Goal: Task Accomplishment & Management: Complete application form

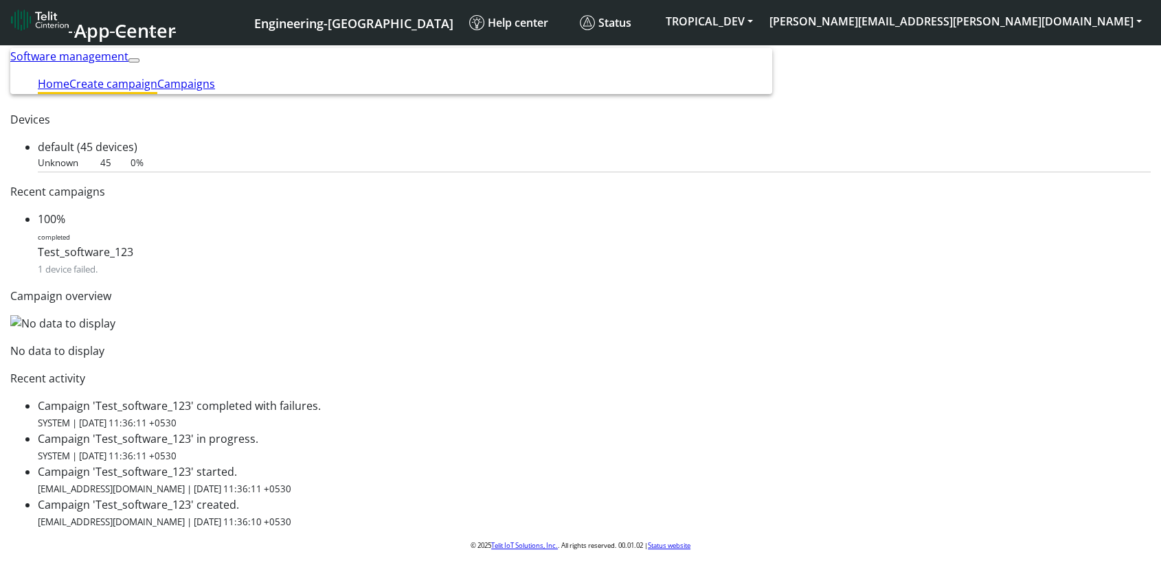
click at [157, 76] on link "Create campaign" at bounding box center [113, 83] width 88 height 15
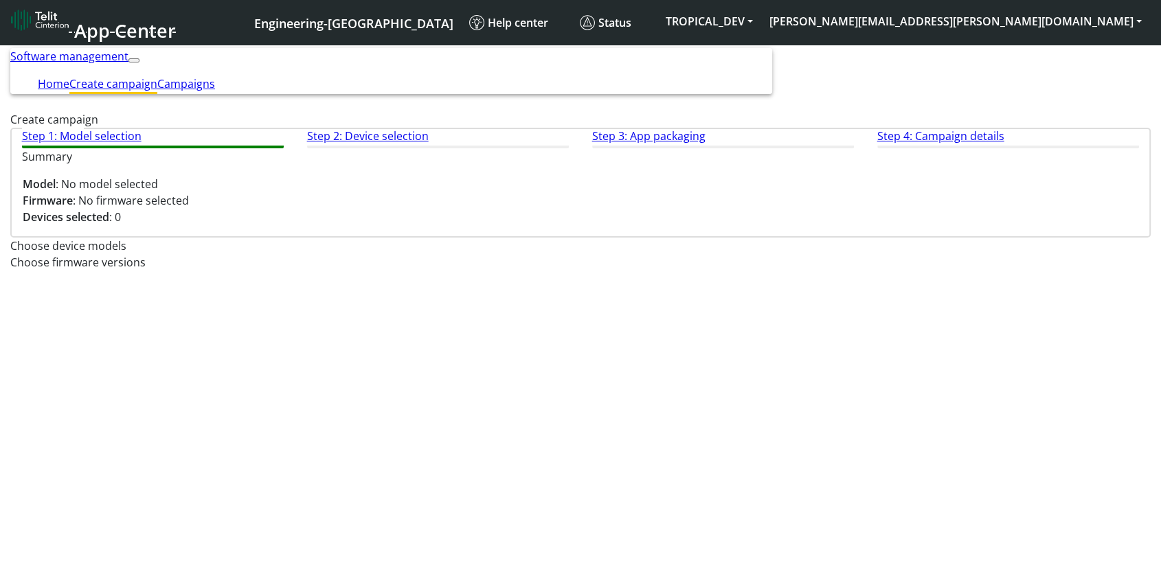
click at [397, 252] on input "text" at bounding box center [580, 247] width 1140 height 10
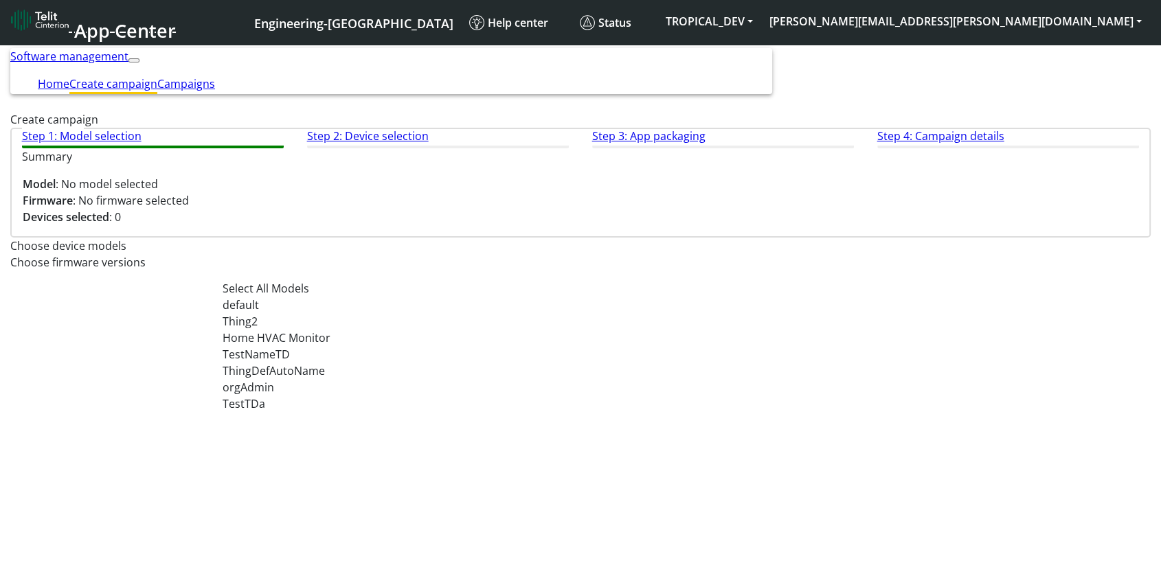
click at [346, 313] on div "default" at bounding box center [393, 305] width 343 height 16
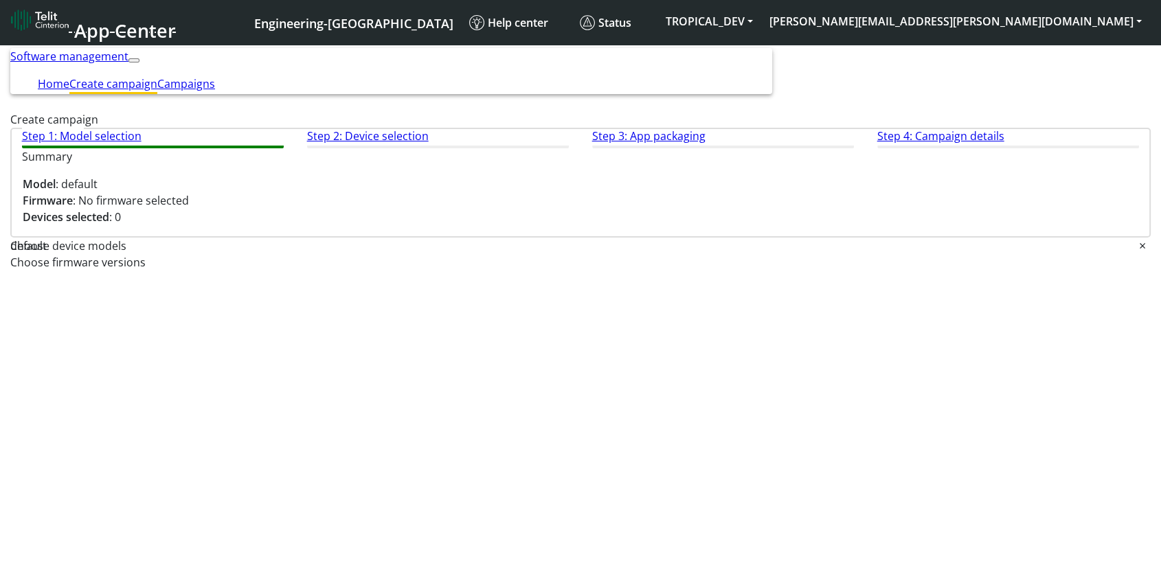
click at [731, 262] on input "text" at bounding box center [580, 263] width 1140 height 10
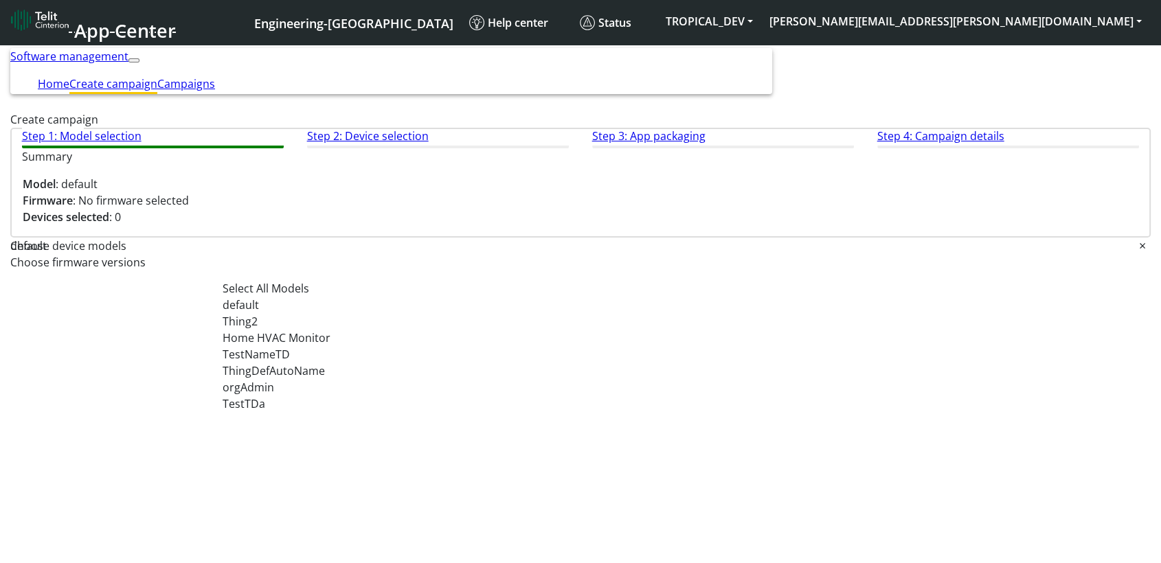
click at [370, 252] on input "text" at bounding box center [593, 247] width 1092 height 10
click at [306, 330] on div "Thing2" at bounding box center [393, 321] width 343 height 16
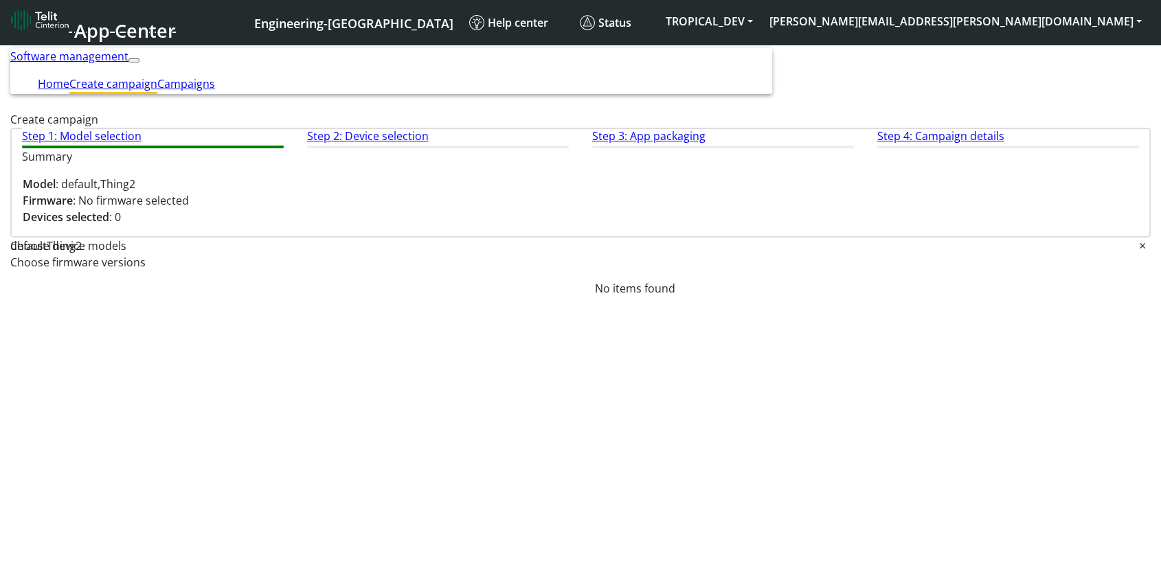
click at [687, 269] on input "text" at bounding box center [580, 263] width 1140 height 10
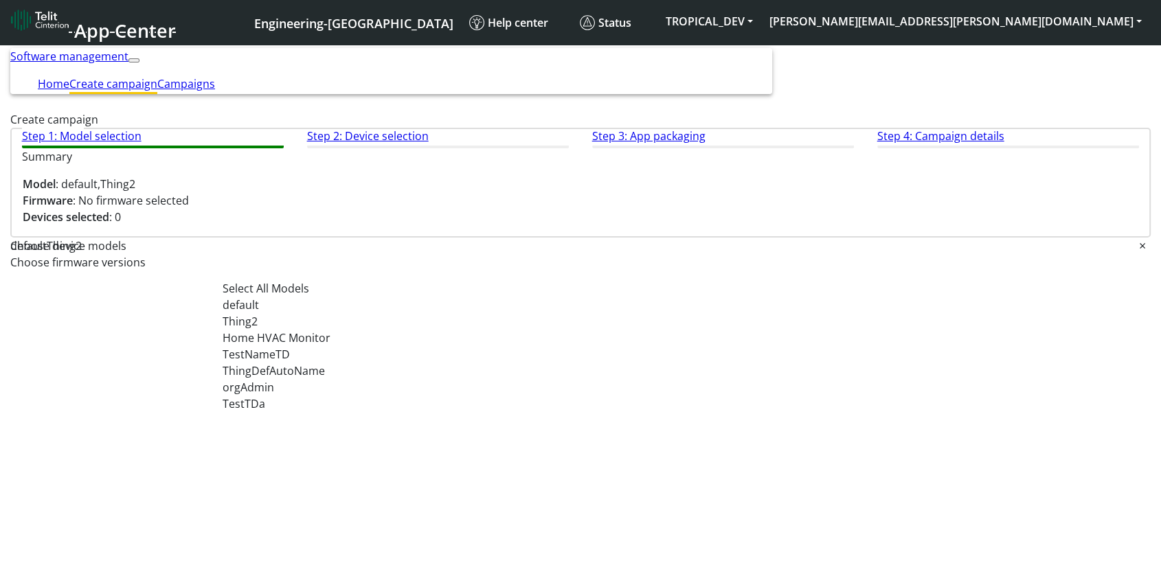
click at [82, 254] on div "Thing2" at bounding box center [64, 246] width 35 height 16
click at [324, 378] on span "ThingDefAutoName" at bounding box center [273, 370] width 102 height 15
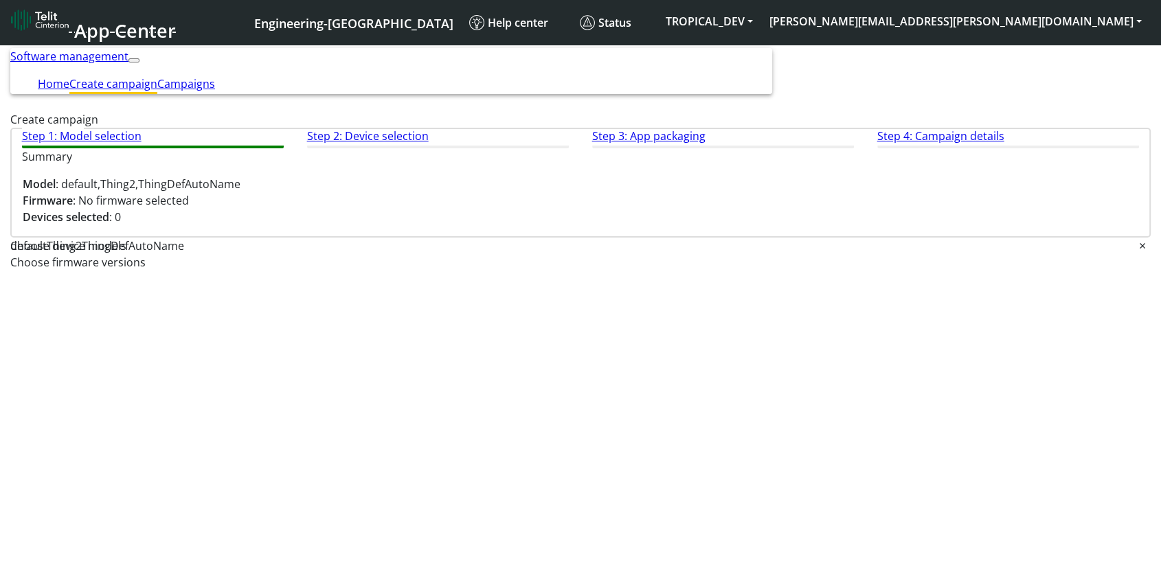
click at [785, 268] on input "text" at bounding box center [580, 263] width 1140 height 10
click at [423, 252] on input "text" at bounding box center [661, 247] width 955 height 10
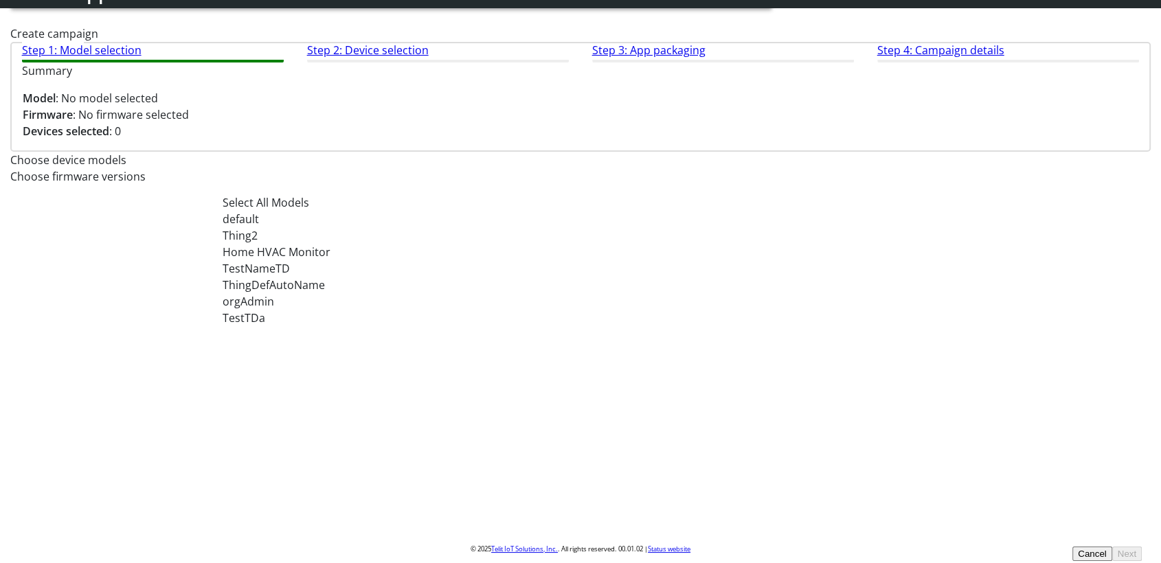
scroll to position [56, 0]
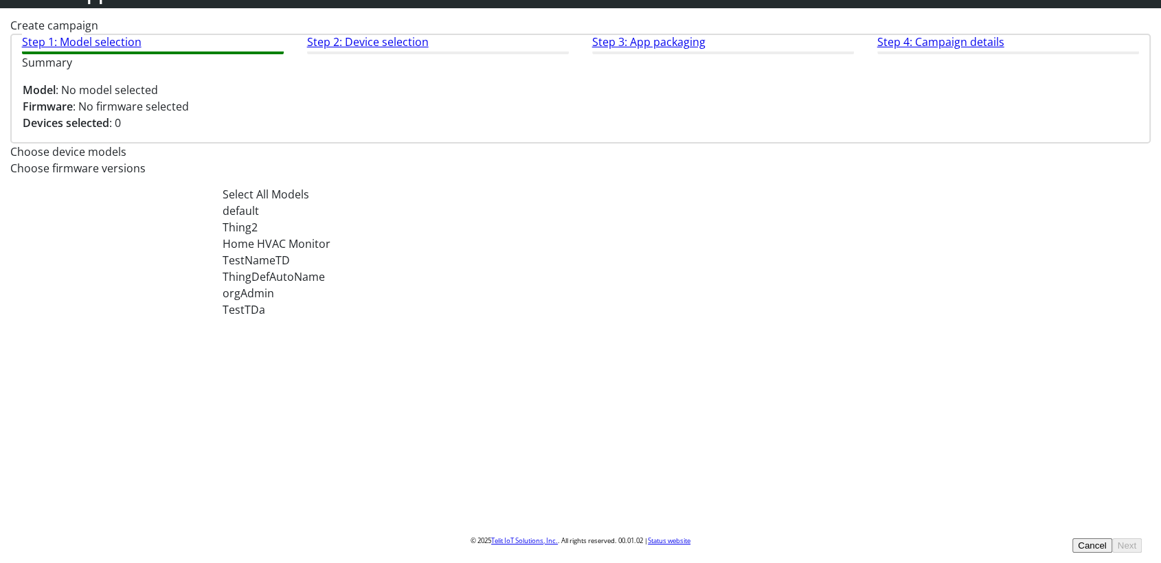
click at [264, 317] on span "TestTDa" at bounding box center [243, 309] width 43 height 15
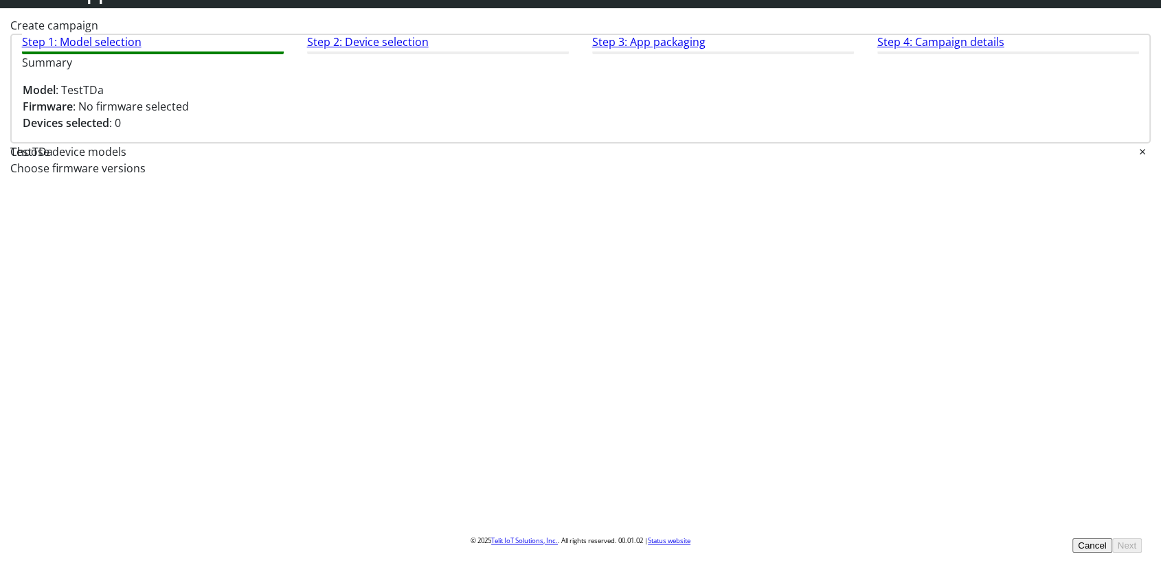
click at [692, 168] on input "text" at bounding box center [580, 169] width 1140 height 10
click at [571, 177] on div "Step 1: Model selection Step 2: Device selection Step 3: App packaging Step 4: …" at bounding box center [580, 105] width 1140 height 143
click at [335, 158] on input "text" at bounding box center [596, 153] width 1086 height 10
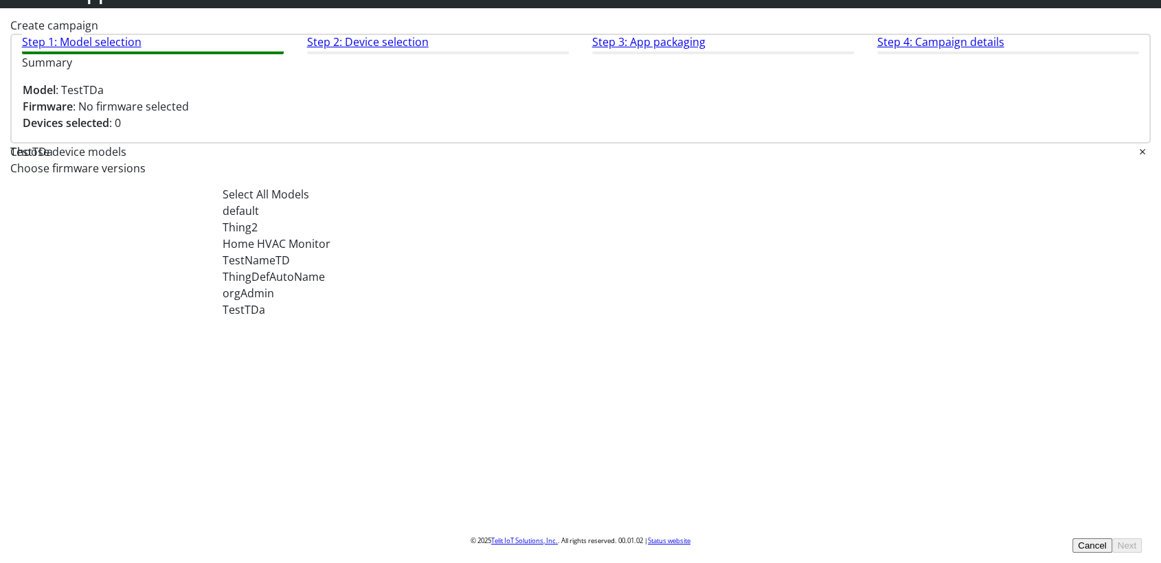
scroll to position [55, 0]
click at [302, 302] on div "orgAdmin" at bounding box center [393, 293] width 343 height 16
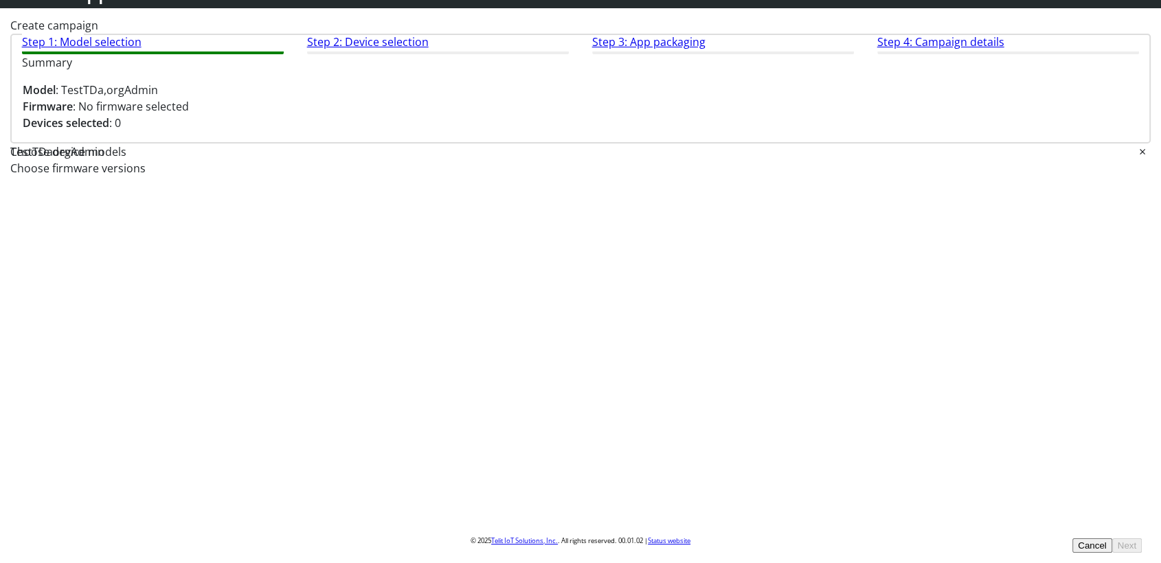
click at [699, 173] on input "text" at bounding box center [580, 169] width 1140 height 10
click at [555, 177] on div "Step 1: Model selection Step 2: Device selection Step 3: App packaging Step 4: …" at bounding box center [580, 105] width 1140 height 143
click at [405, 160] on div at bounding box center [621, 152] width 1034 height 16
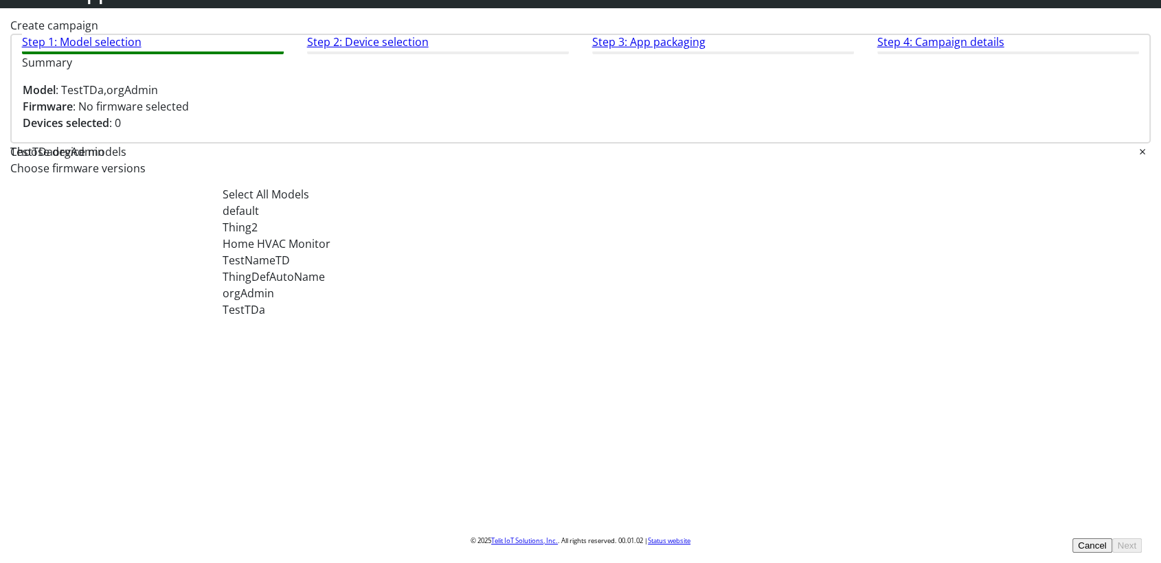
click at [365, 285] on div "ThingDefAutoName" at bounding box center [393, 277] width 343 height 16
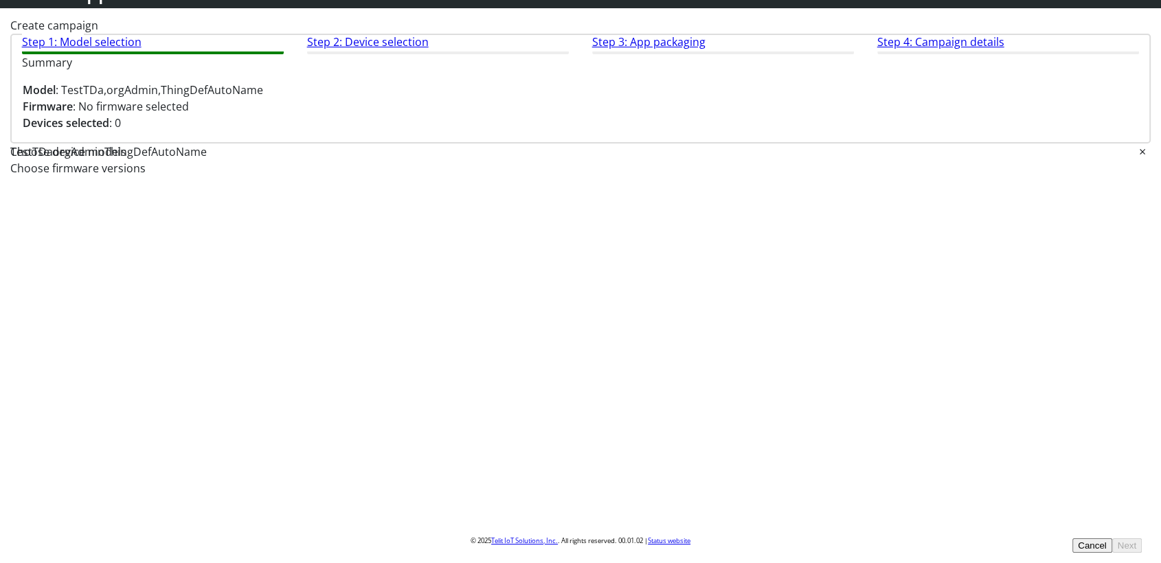
click at [703, 174] on input "text" at bounding box center [580, 169] width 1140 height 10
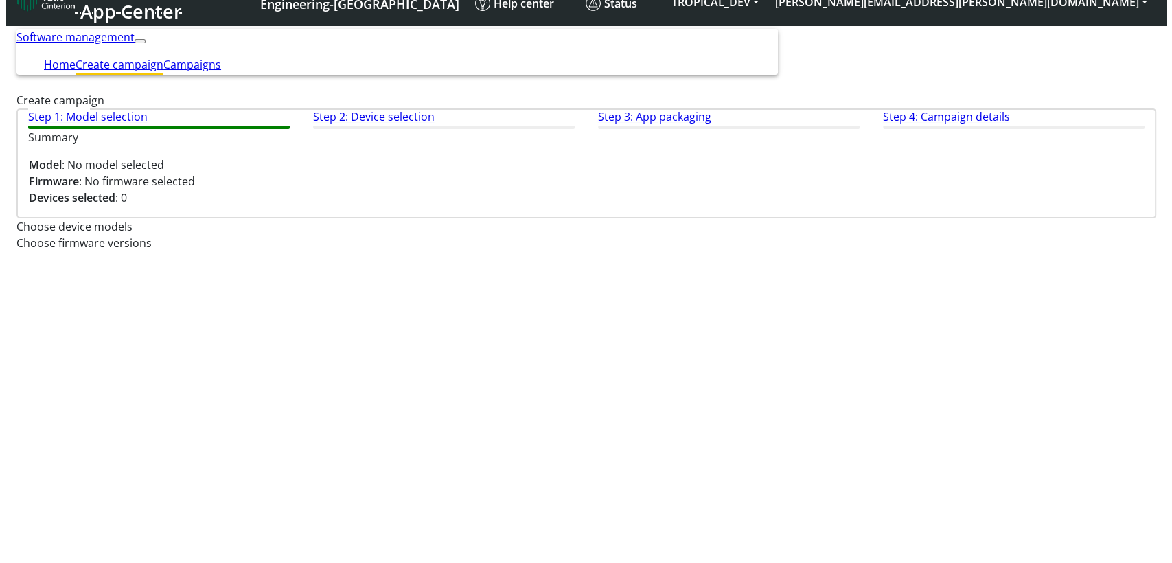
scroll to position [0, 0]
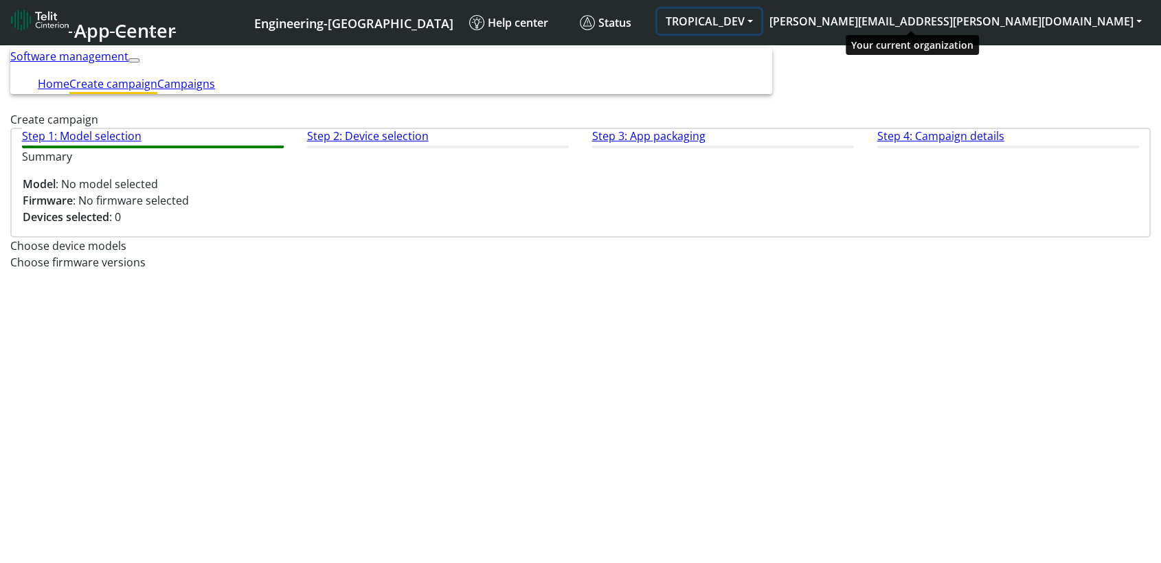
click at [761, 25] on button "TROPICAL_DEV" at bounding box center [709, 21] width 104 height 25
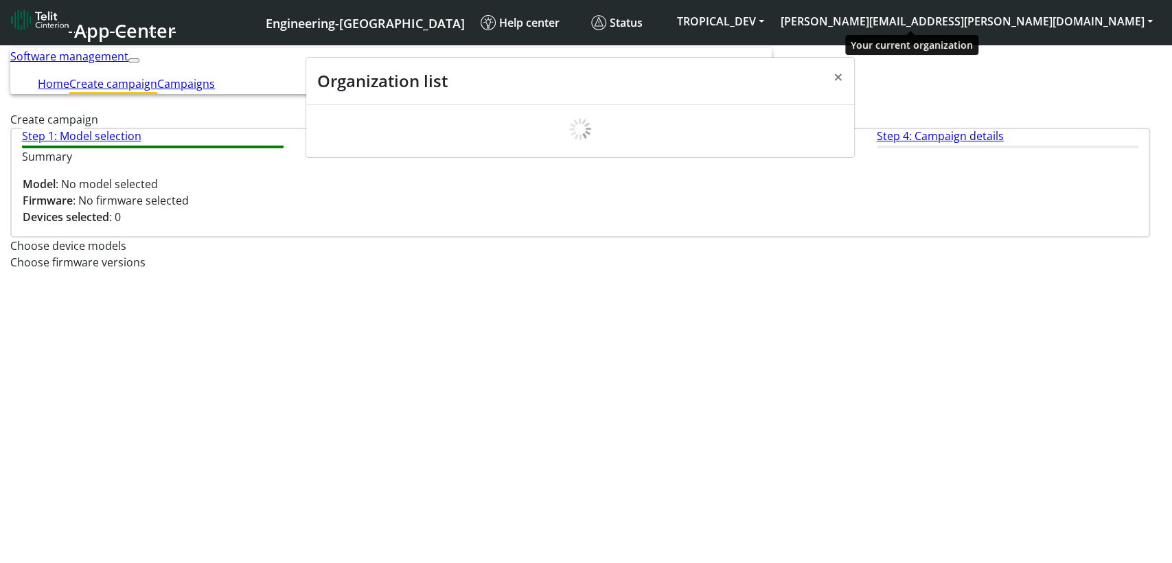
scroll to position [38, 0]
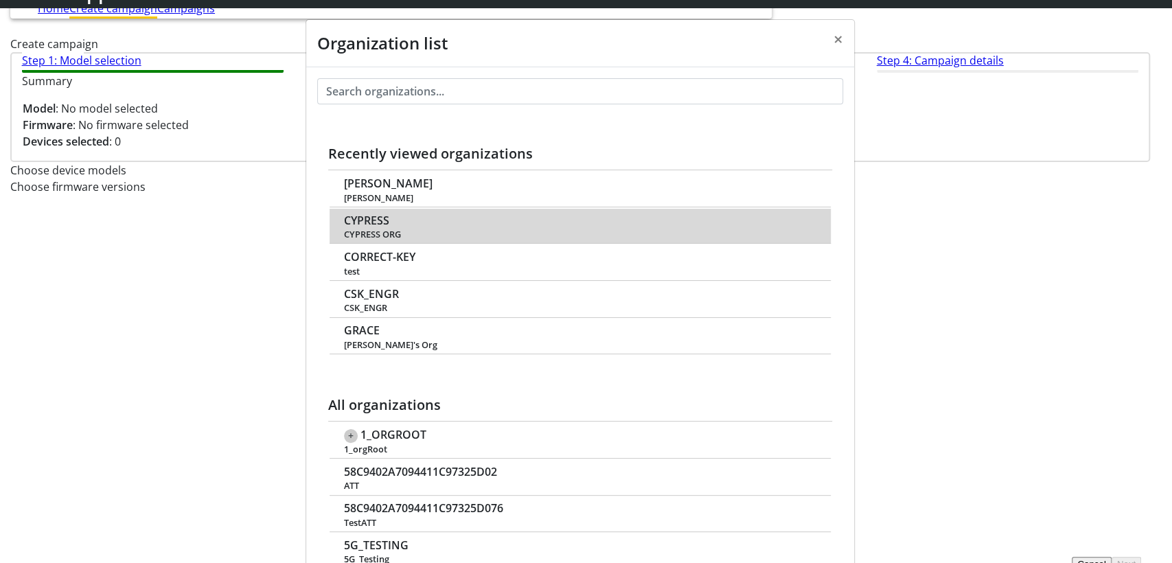
click at [370, 214] on span "CYPRESS" at bounding box center [366, 220] width 45 height 13
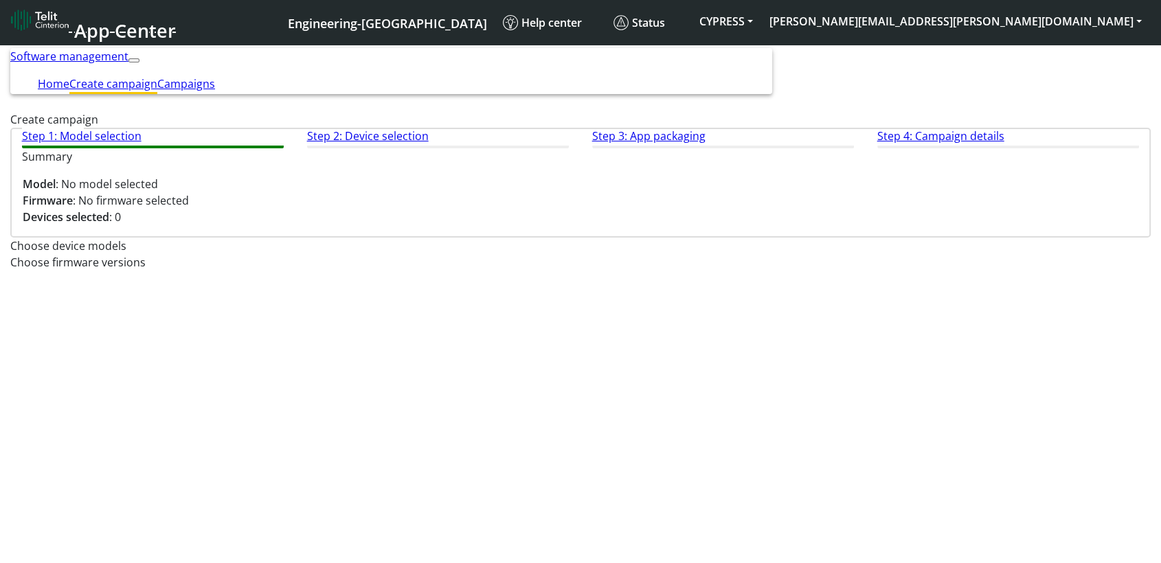
click at [352, 253] on div "Step 1: Model selection Step 2: Device selection Step 3: App packaging Step 4: …" at bounding box center [580, 199] width 1140 height 143
click at [710, 269] on input "text" at bounding box center [580, 263] width 1140 height 10
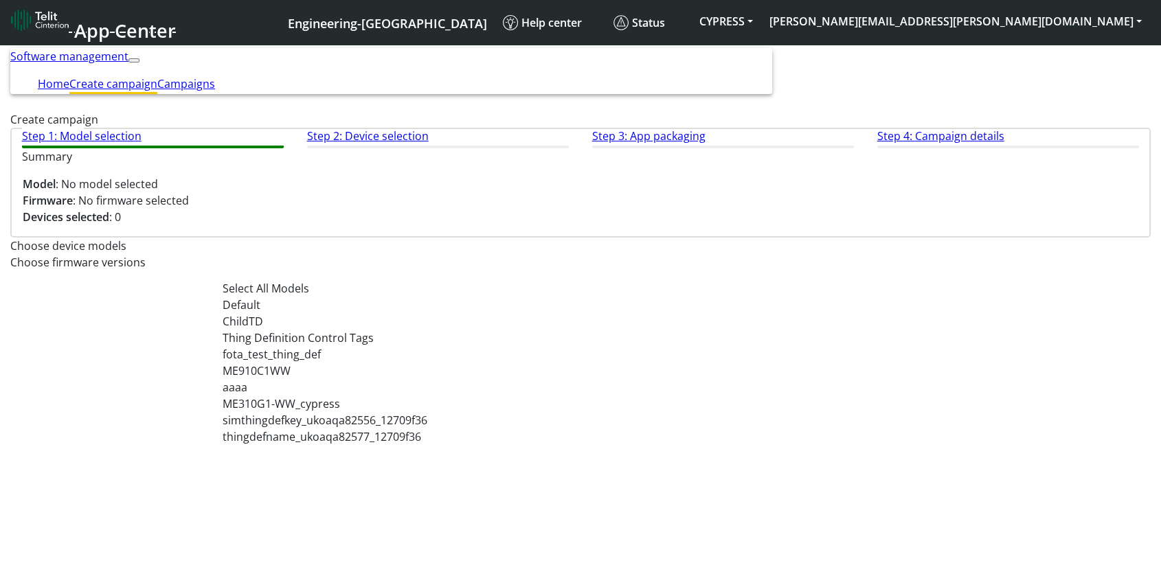
click at [413, 252] on input "text" at bounding box center [580, 247] width 1140 height 10
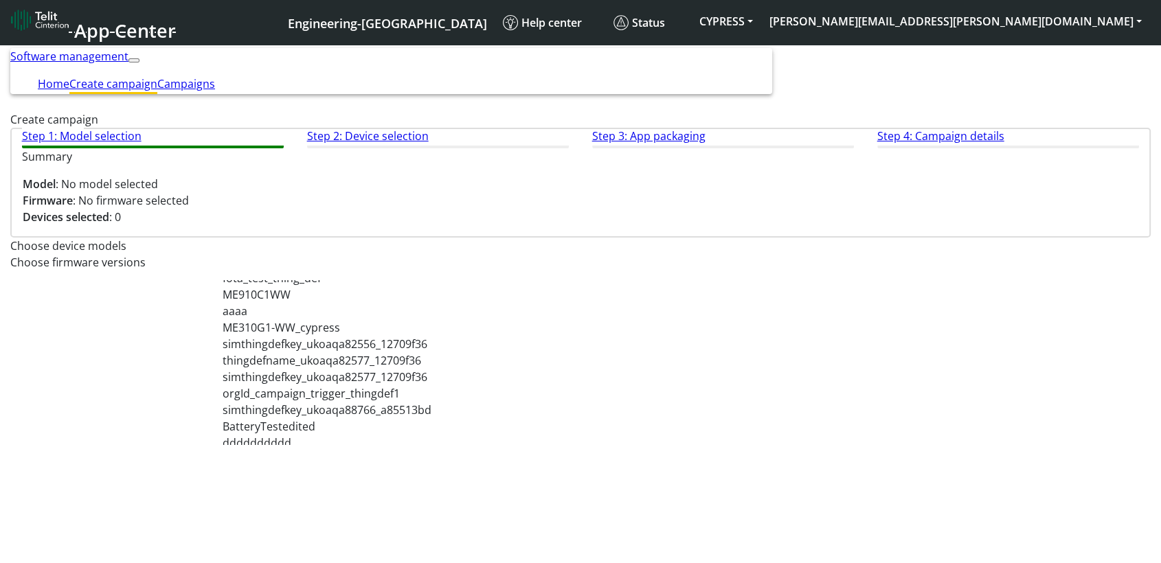
scroll to position [152, 0]
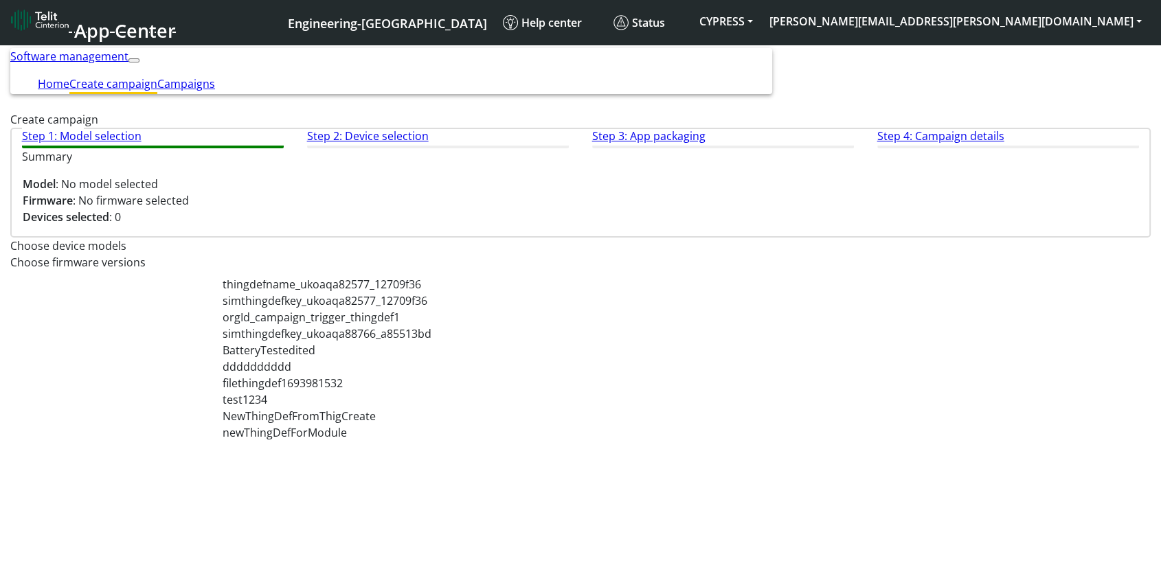
click at [247, 242] on span "aaaa" at bounding box center [234, 234] width 25 height 15
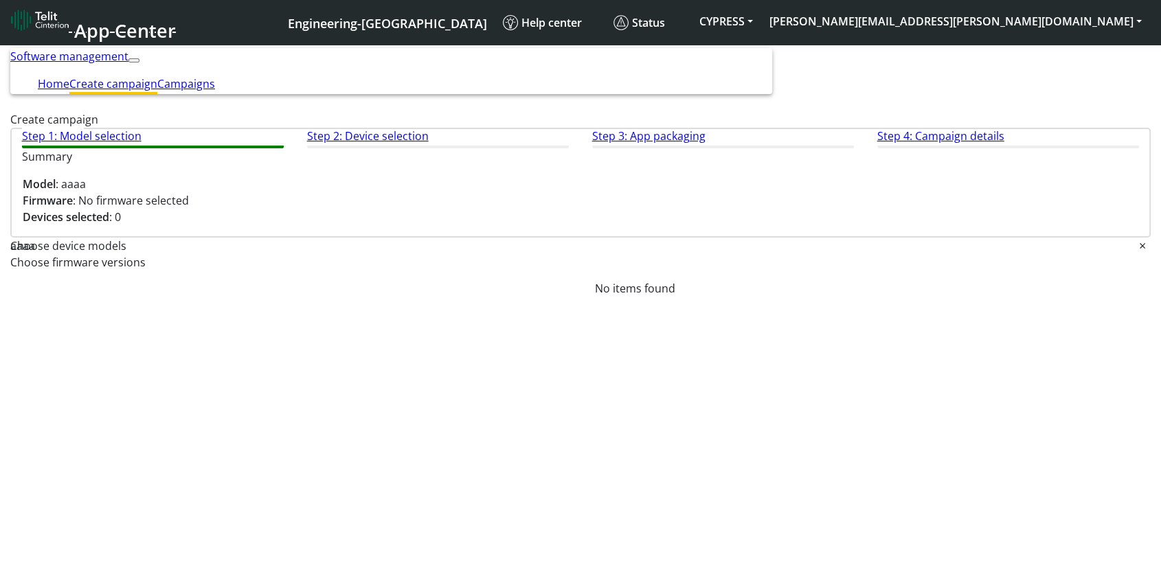
click at [688, 265] on input "text" at bounding box center [580, 263] width 1140 height 10
drag, startPoint x: 293, startPoint y: 264, endPoint x: 354, endPoint y: 271, distance: 60.8
click at [297, 252] on input "text" at bounding box center [587, 247] width 1104 height 10
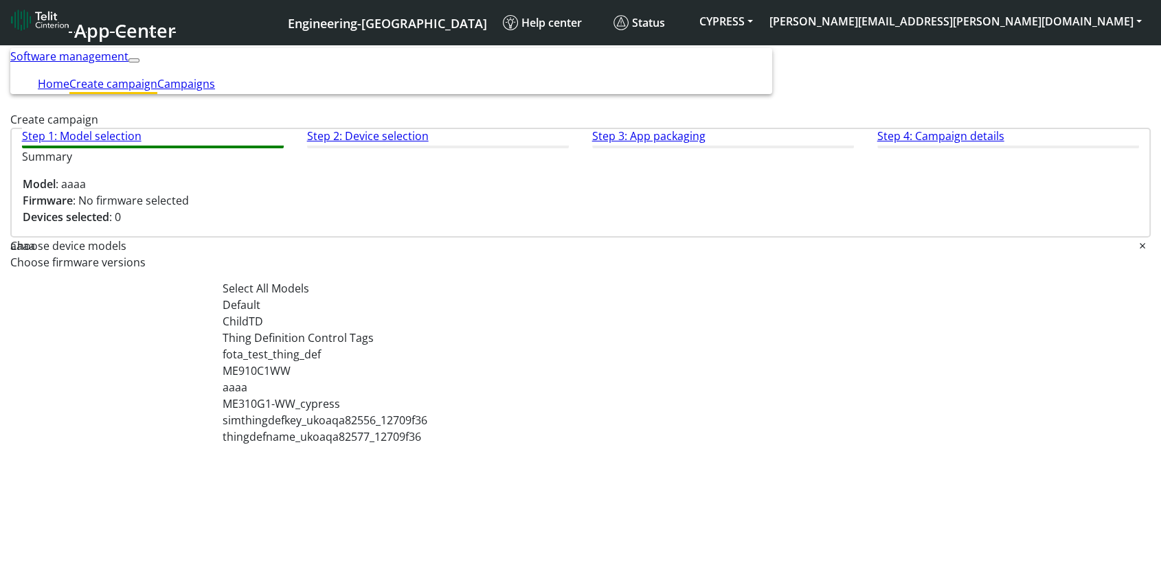
scroll to position [165, 0]
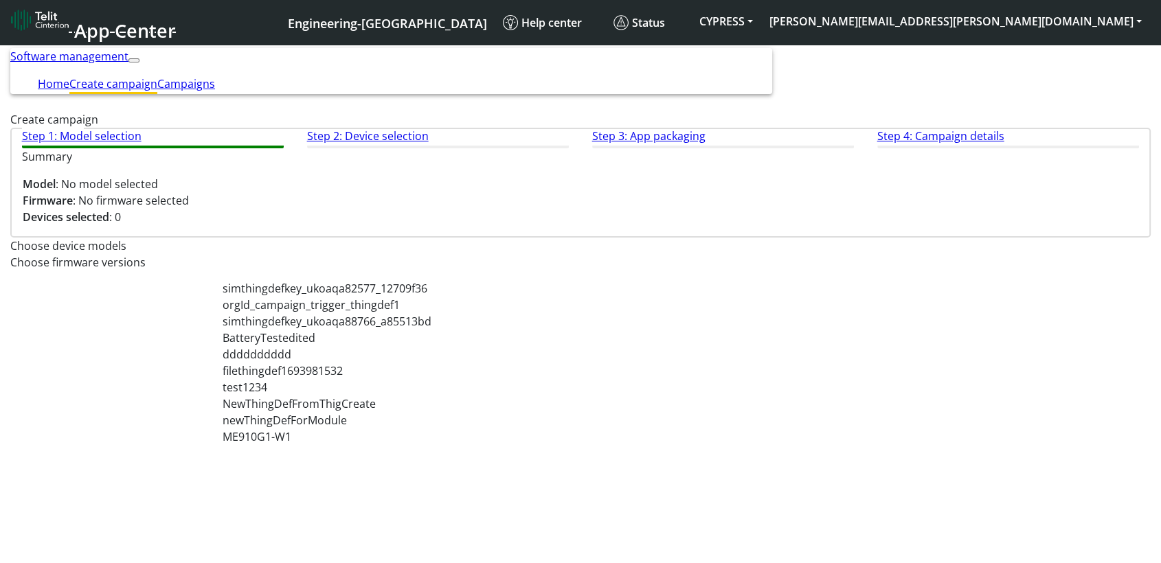
click at [381, 280] on span "thingdefname_ukoaqa82577_12709f36" at bounding box center [321, 271] width 199 height 15
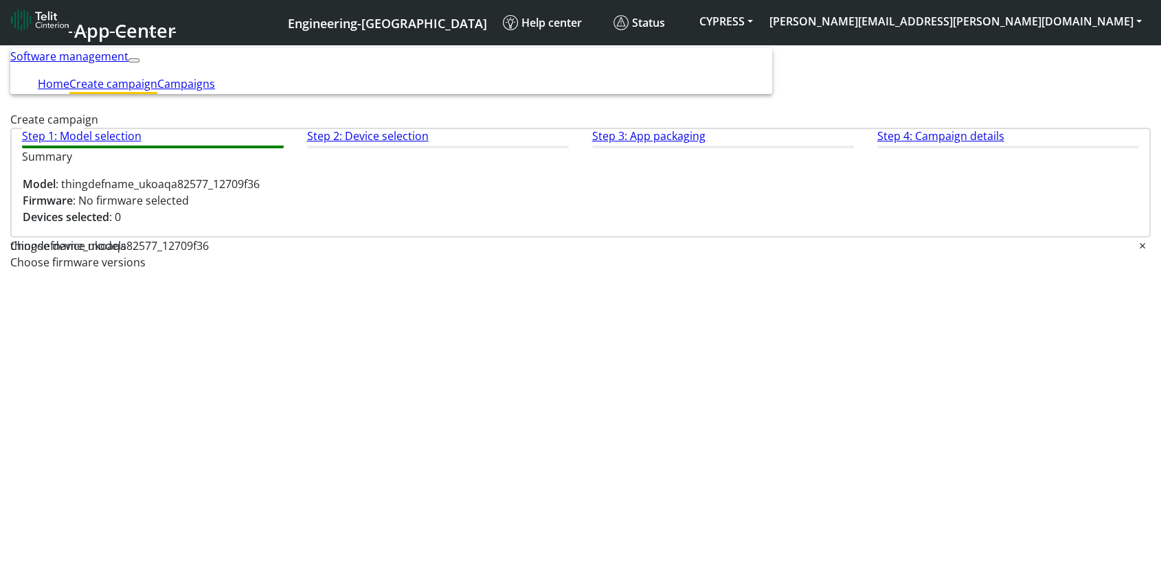
click at [663, 269] on input "text" at bounding box center [580, 263] width 1140 height 10
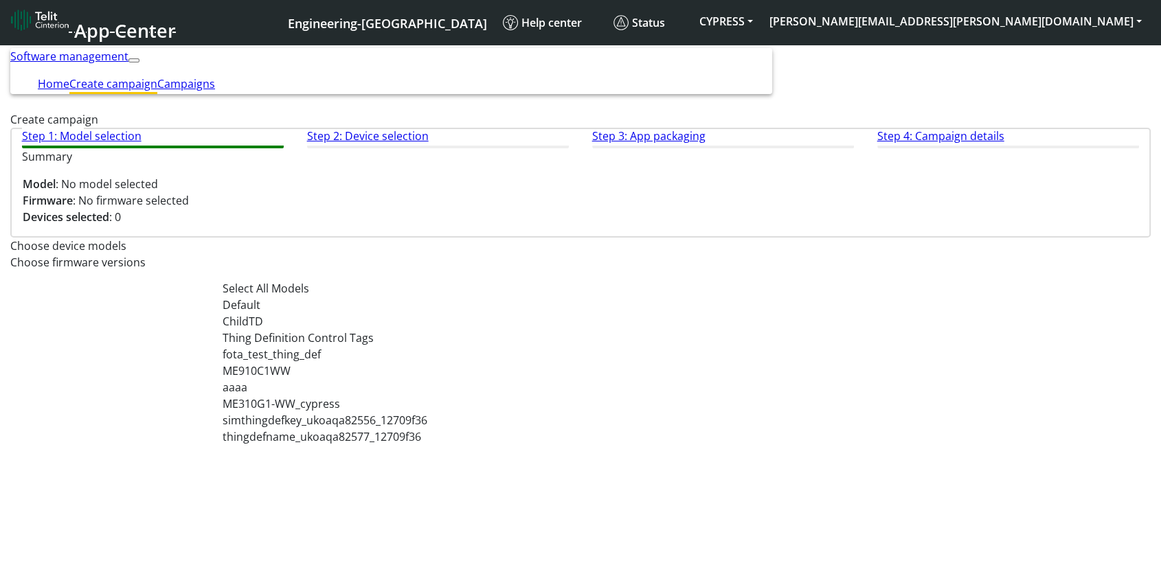
click at [304, 252] on input "text" at bounding box center [580, 247] width 1140 height 10
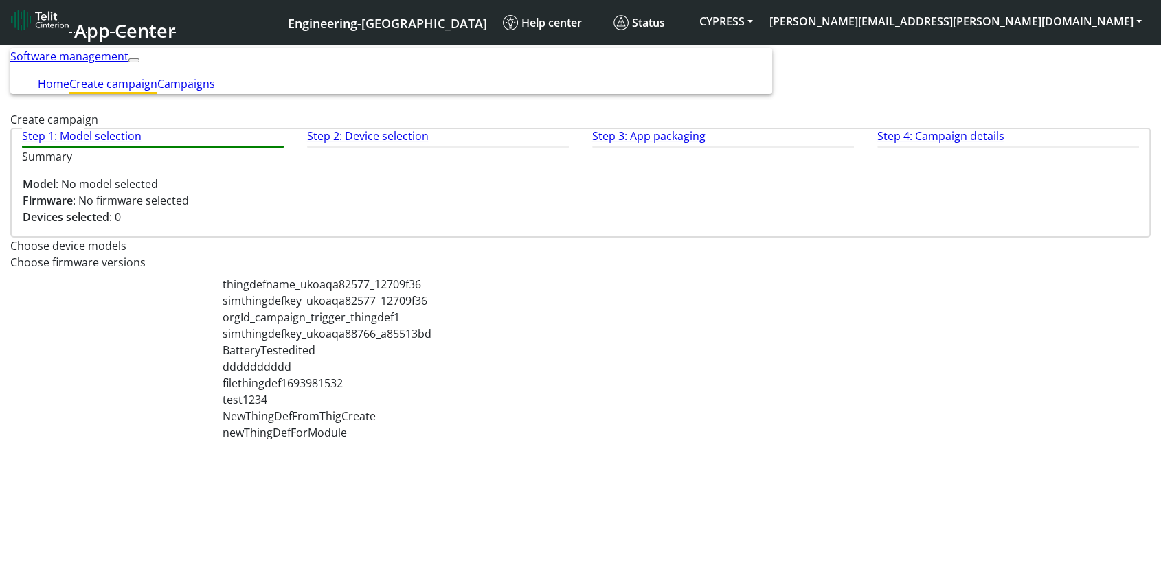
scroll to position [0, 0]
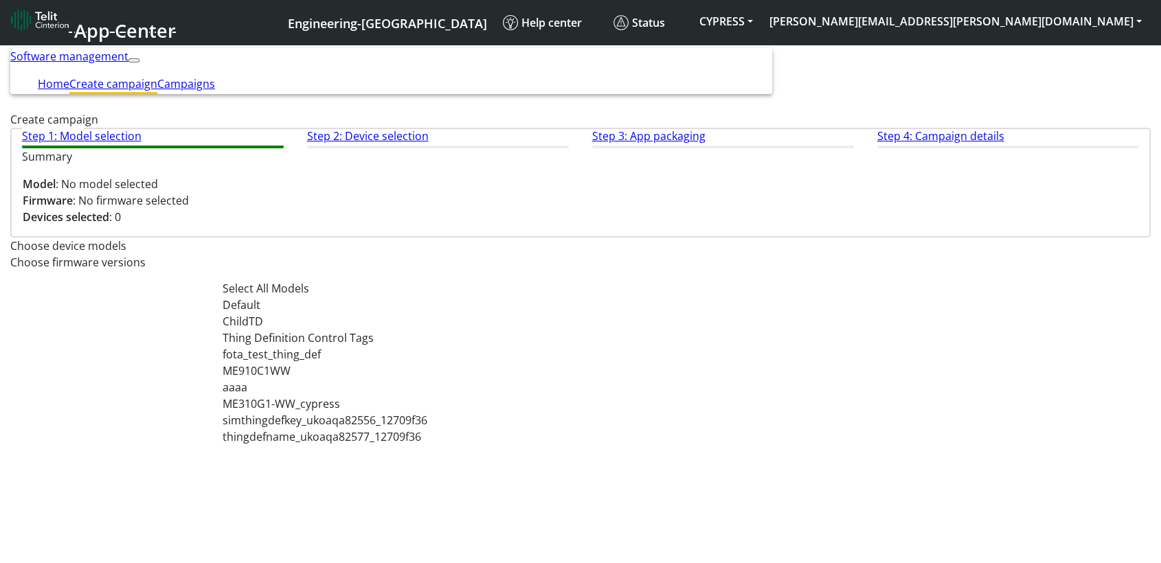
click at [286, 313] on div "Default" at bounding box center [393, 305] width 343 height 16
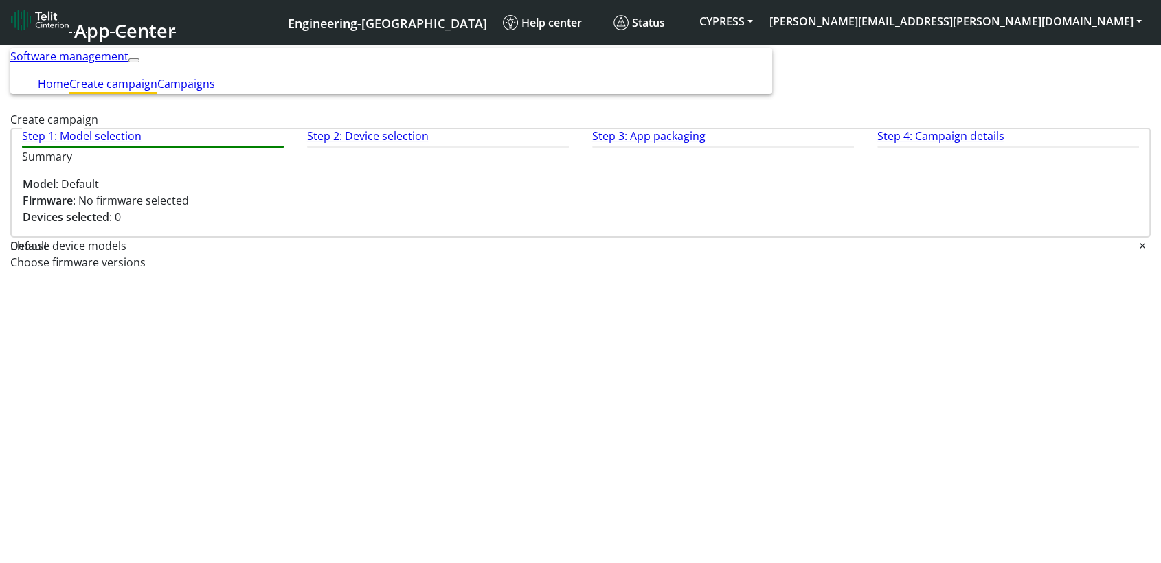
click at [692, 269] on input "text" at bounding box center [580, 263] width 1140 height 10
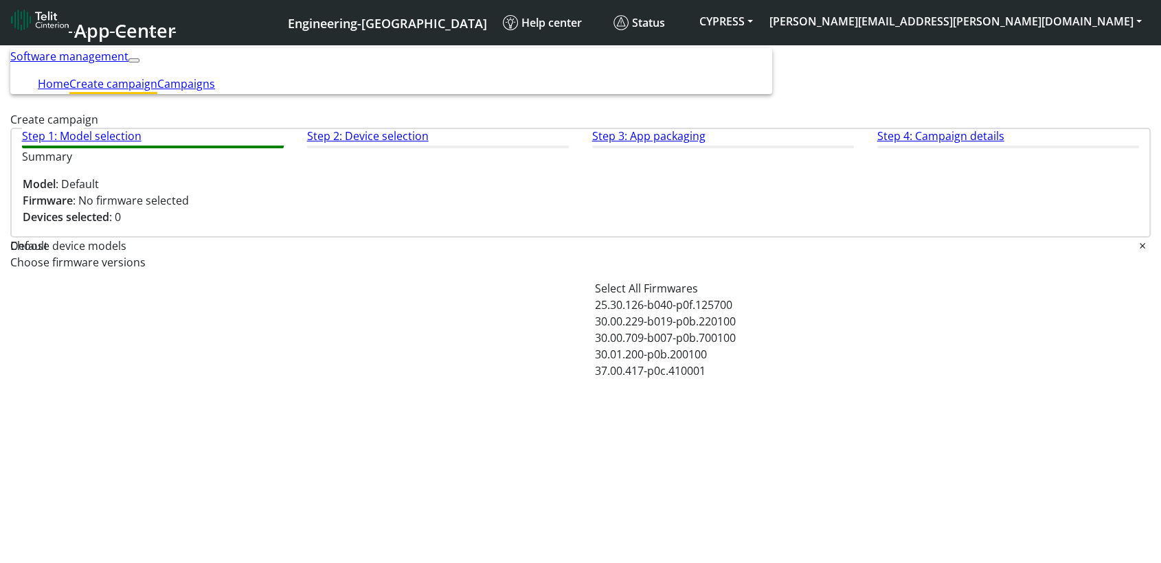
click at [692, 313] on span "25.30.126-b040-p0f.125700" at bounding box center [663, 304] width 137 height 15
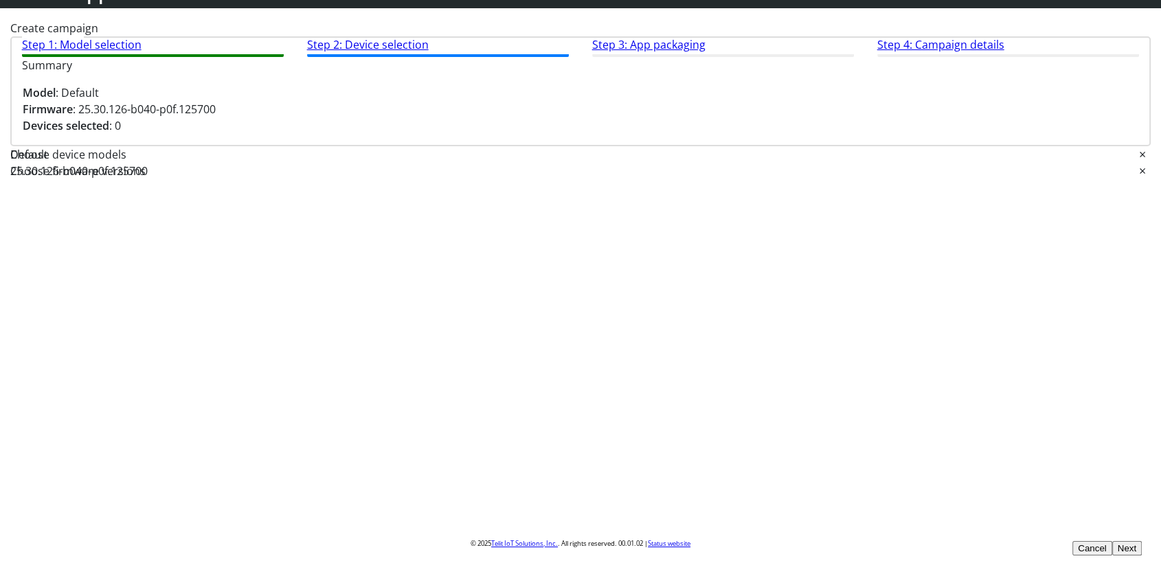
scroll to position [56, 0]
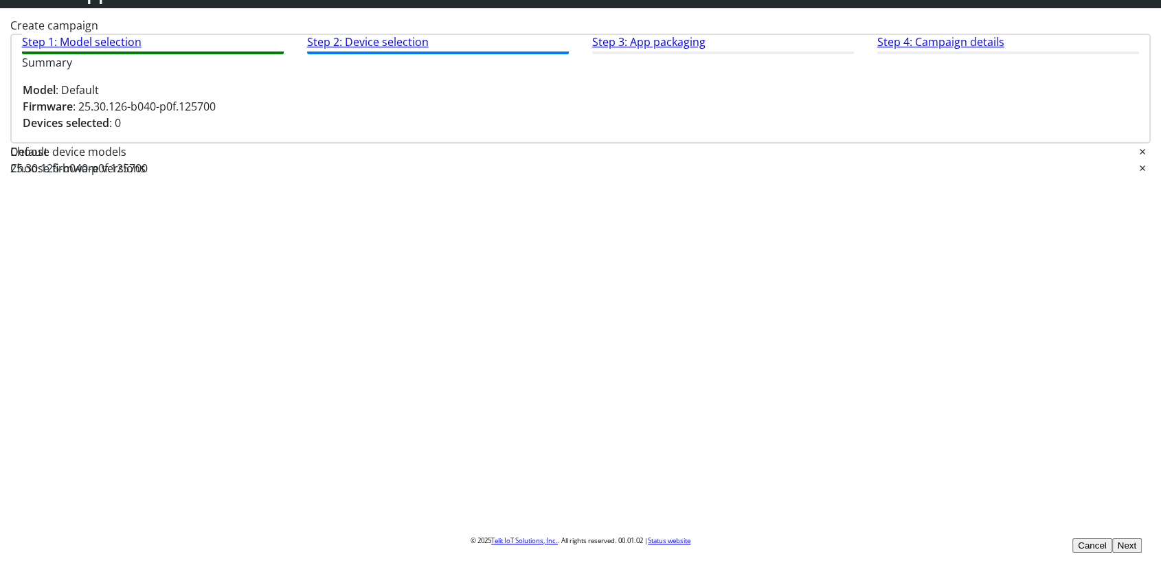
click at [1112, 538] on button "Next" at bounding box center [1127, 545] width 30 height 14
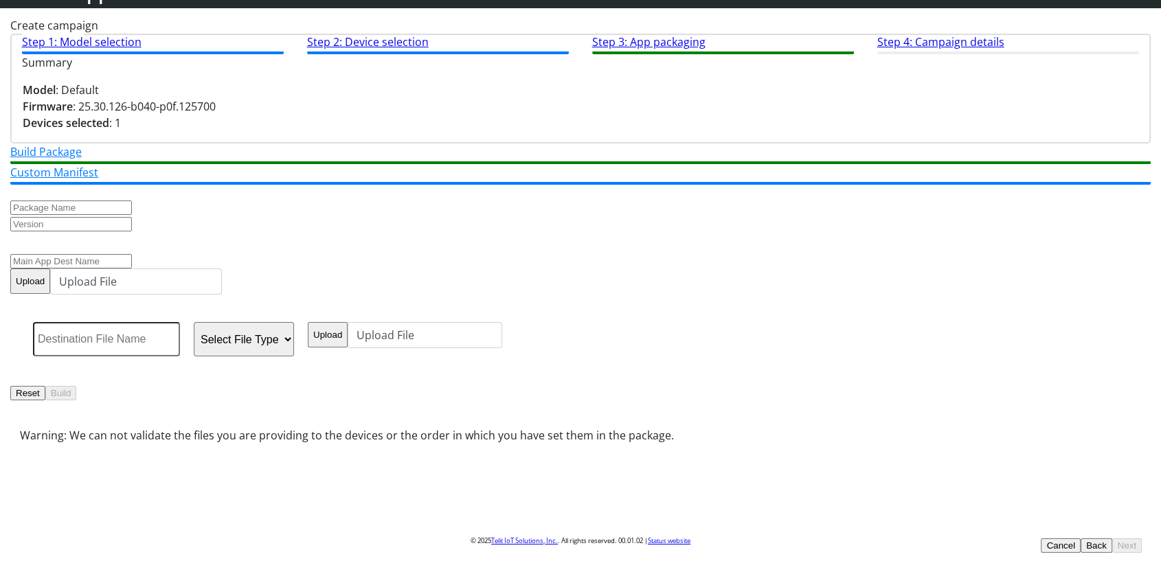
click at [132, 215] on input "text" at bounding box center [71, 208] width 122 height 14
type input "safs"
click at [132, 231] on input "text" at bounding box center [71, 224] width 122 height 14
type input "4"
type input "1.0"
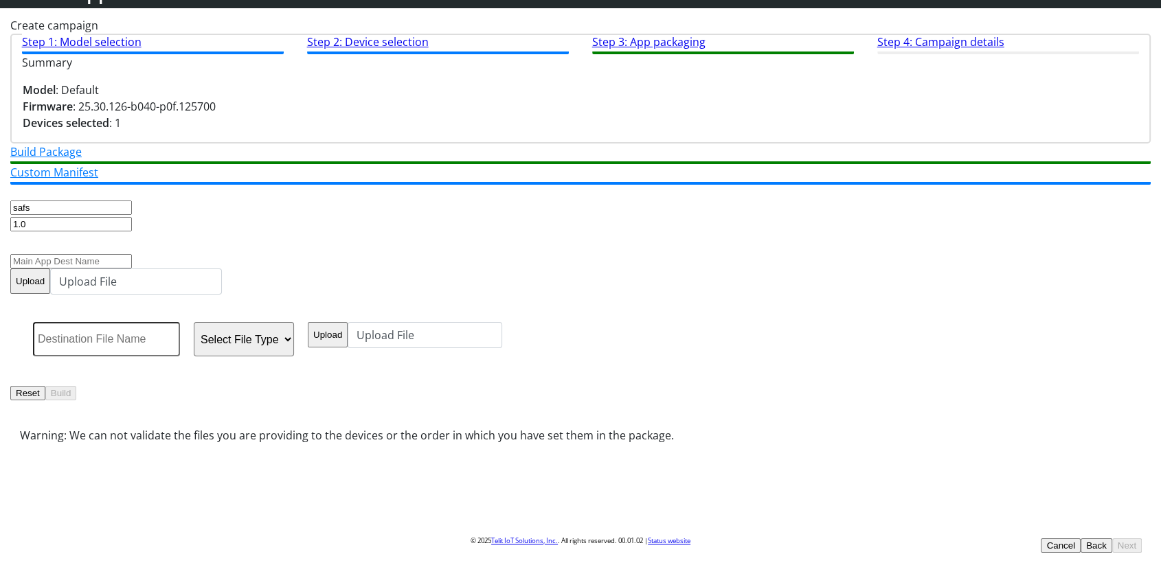
click at [278, 273] on div "Upload Upload File" at bounding box center [580, 262] width 1140 height 63
click at [132, 269] on input "text" at bounding box center [71, 261] width 122 height 14
type input "dasd"
click at [222, 284] on label "Upload File" at bounding box center [136, 282] width 172 height 26
click at [50, 292] on button "Upload" at bounding box center [30, 281] width 40 height 25
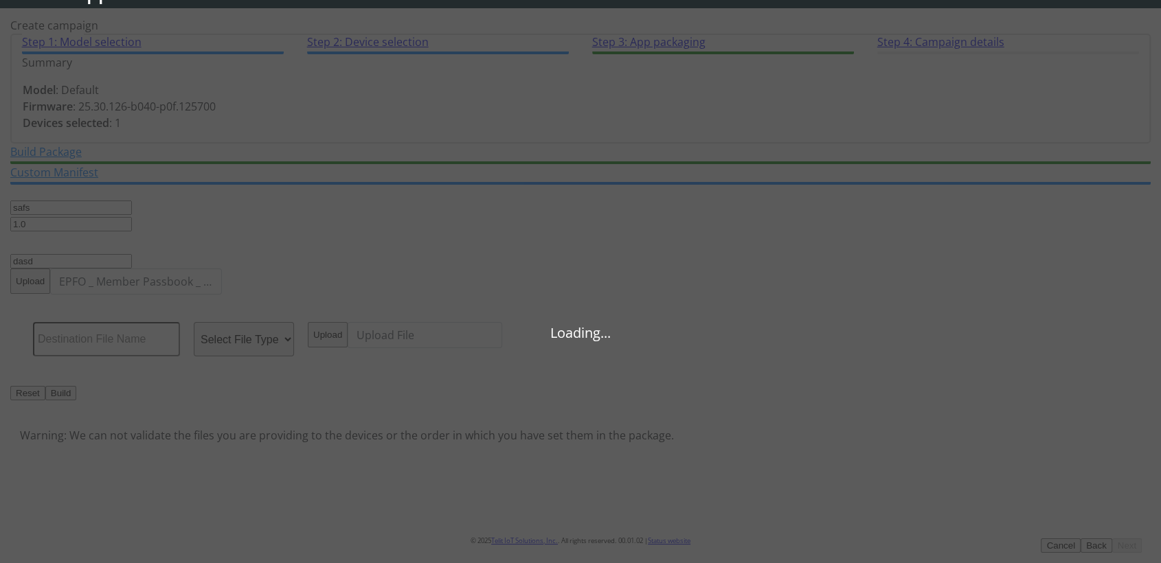
click at [501, 289] on div "Loading..." at bounding box center [580, 281] width 1161 height 563
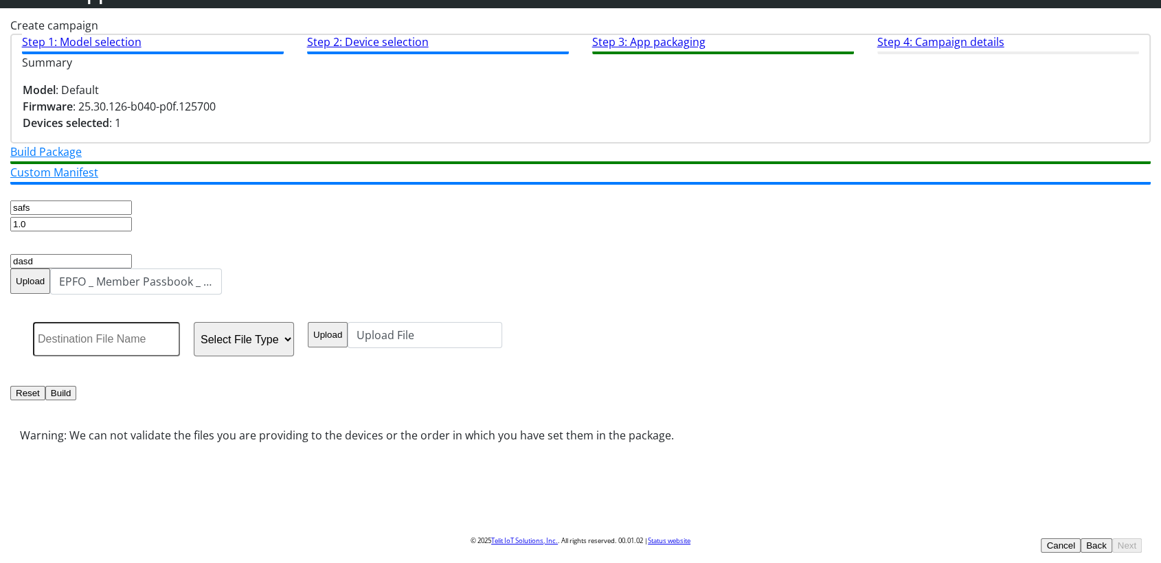
click at [50, 290] on button "Upload" at bounding box center [30, 281] width 40 height 25
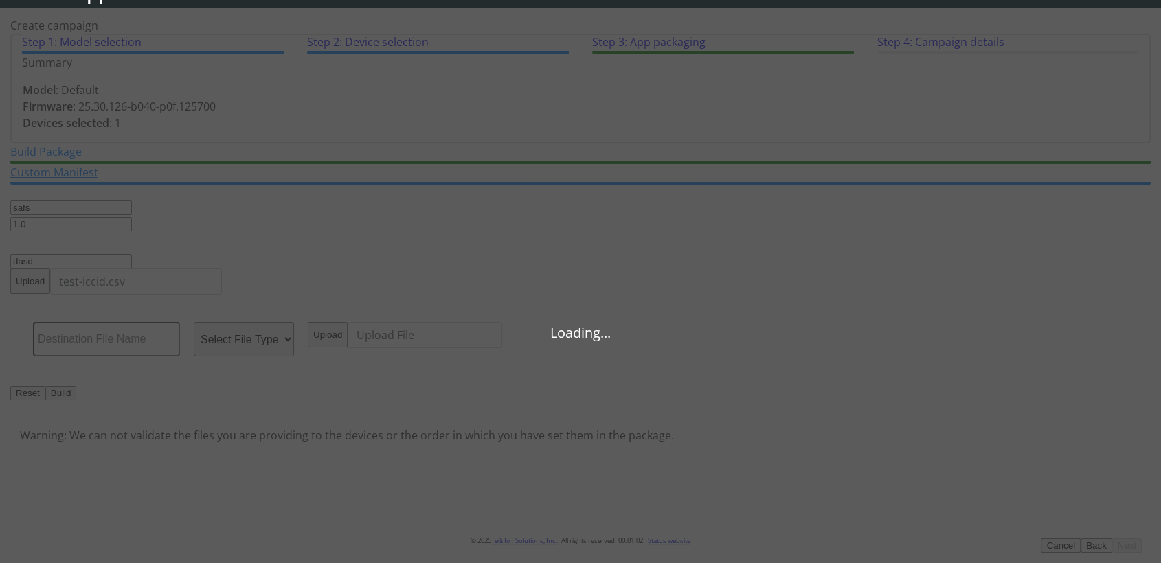
click at [637, 285] on div "Upload test-iccid.csv" at bounding box center [580, 282] width 1140 height 26
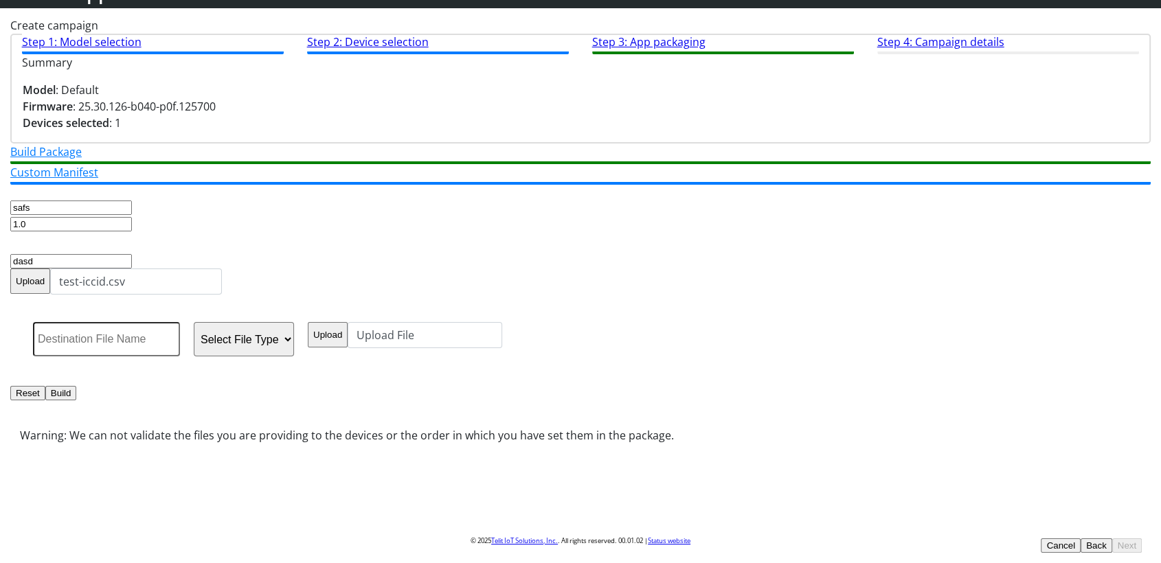
click at [294, 354] on select "Select File Type lwm2m object config" at bounding box center [244, 339] width 100 height 34
select select "1: lwm2m object"
click at [294, 334] on select "Select File Type lwm2m object config" at bounding box center [244, 339] width 100 height 34
click at [502, 341] on label "Upload File" at bounding box center [425, 339] width 155 height 34
click at [180, 343] on input "text" at bounding box center [106, 339] width 147 height 34
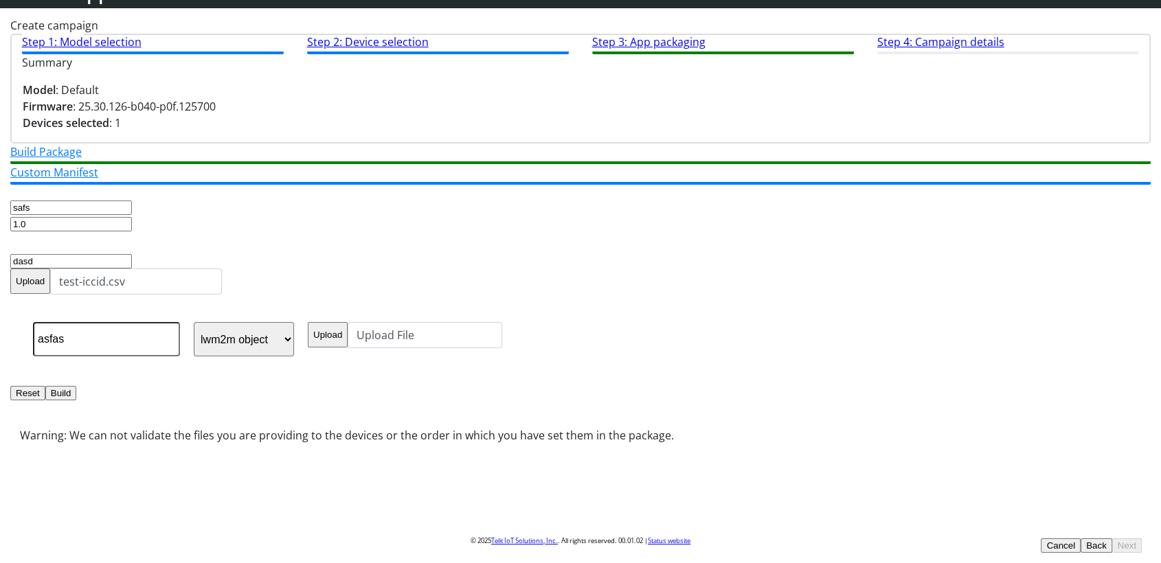
type input "asfas"
click at [626, 404] on form "safs 1.0 dasd Upload test-iccid.csv asfas Select File Type lwm2m object config …" at bounding box center [580, 324] width 1140 height 278
click at [502, 352] on label "Upload File" at bounding box center [425, 339] width 155 height 34
click at [348, 348] on button "Upload" at bounding box center [328, 334] width 40 height 25
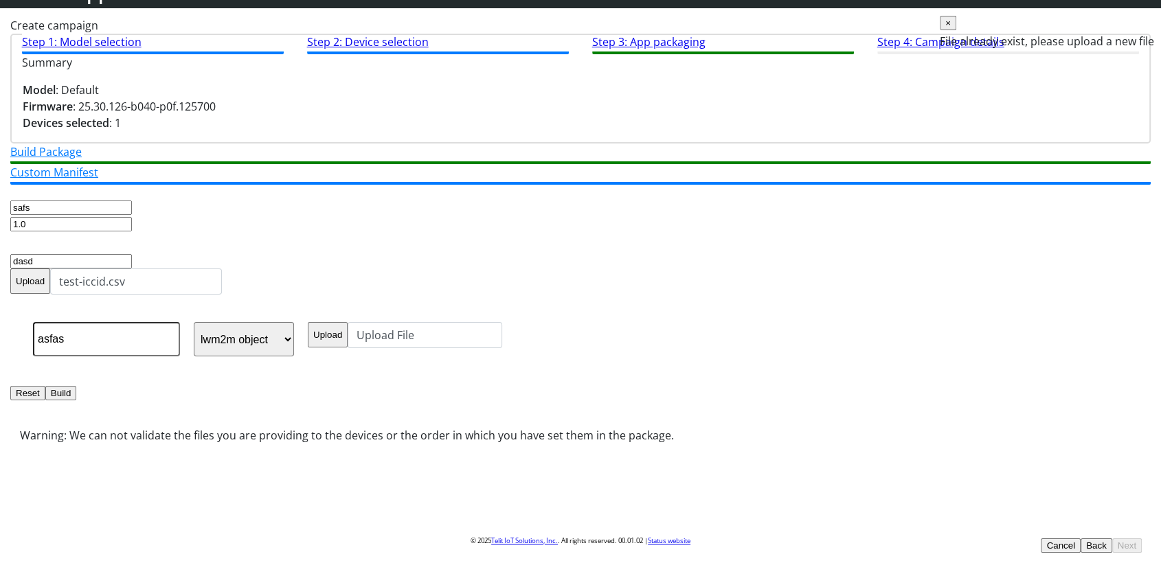
click at [348, 339] on button "Upload" at bounding box center [328, 334] width 40 height 25
click at [77, 400] on button "Build" at bounding box center [61, 393] width 32 height 14
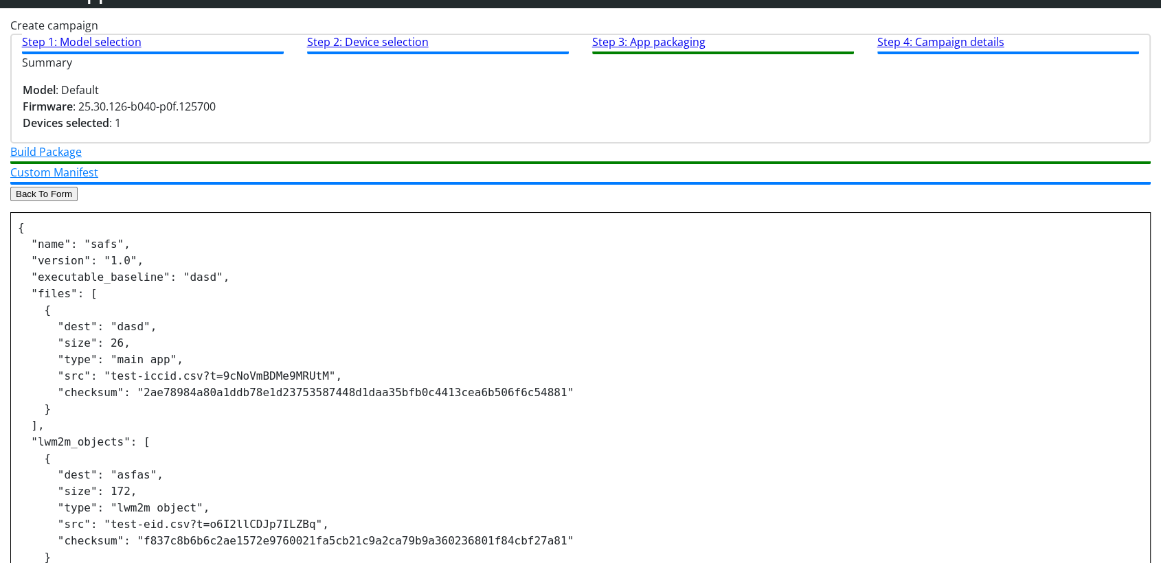
scroll to position [172, 0]
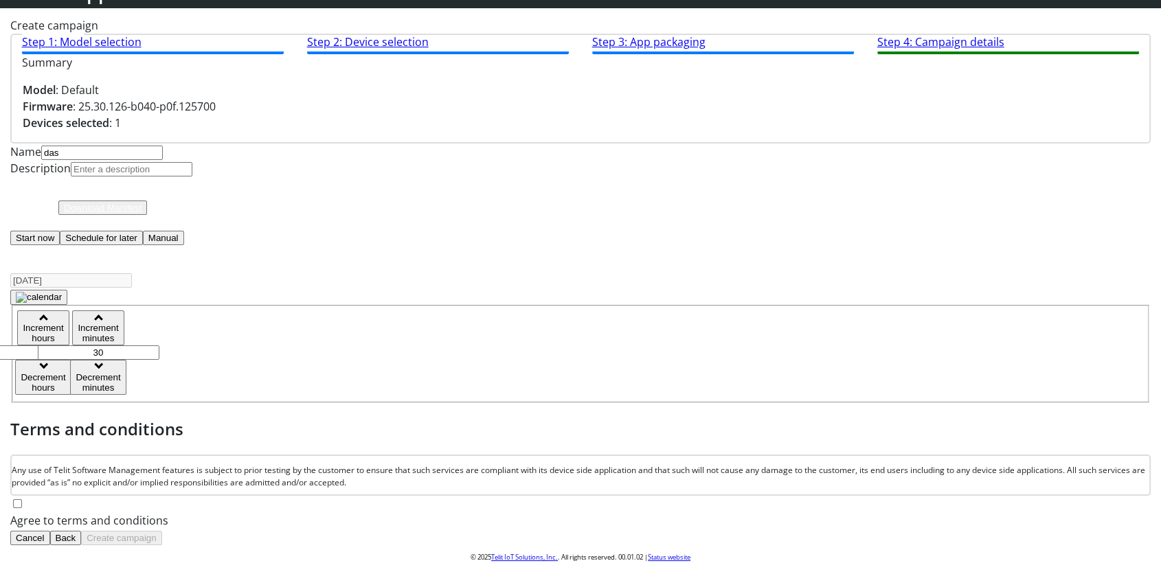
type input "das"
click at [192, 177] on input "Description" at bounding box center [132, 169] width 122 height 14
type input "ad"
